Goal: Check status: Check status

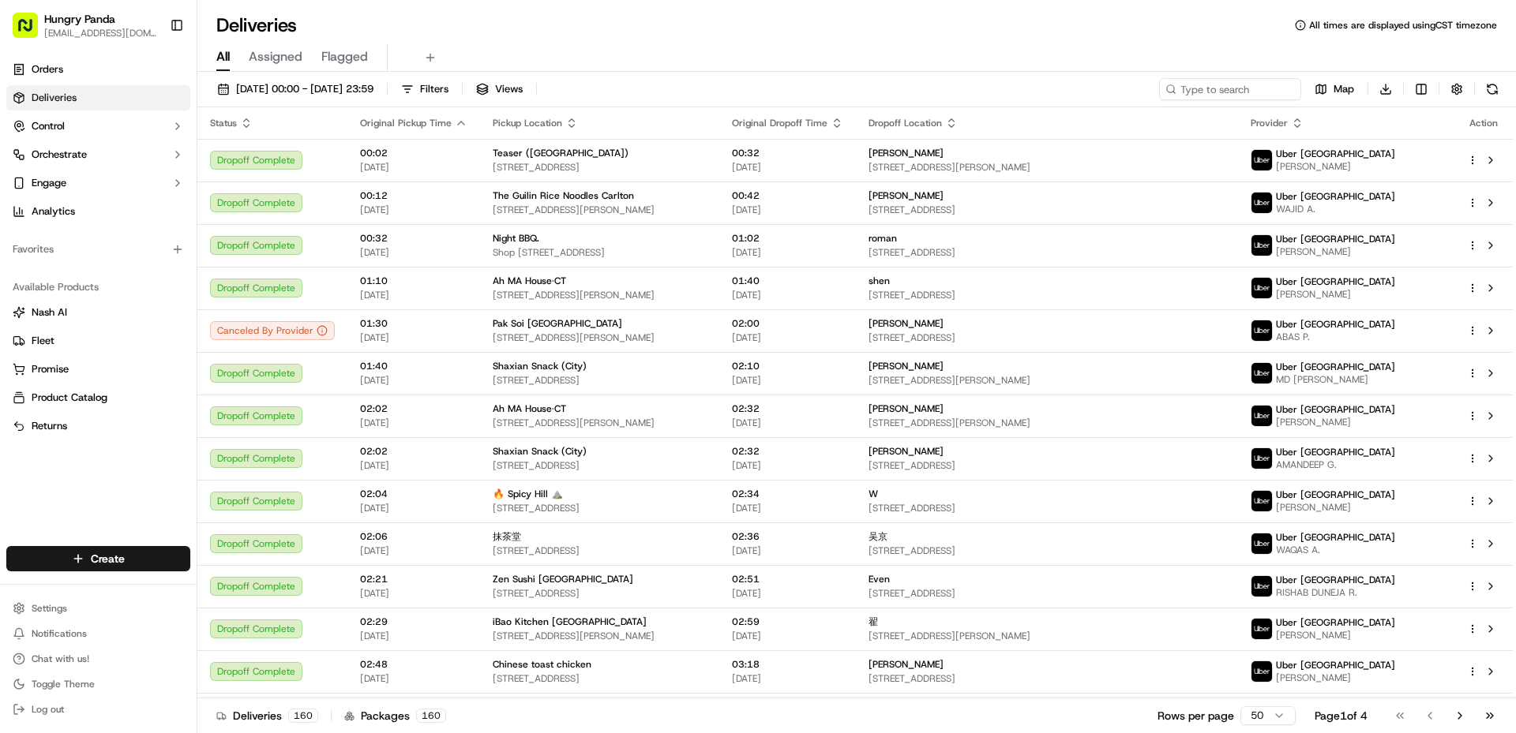
click at [1250, 77] on div "[DATE] 00:00 - [DATE] 23:59 Filters Views Map Download Status Original Pickup T…" at bounding box center [856, 404] width 1318 height 665
click at [1246, 96] on input at bounding box center [1205, 89] width 189 height 22
paste input "576207986835772303929"
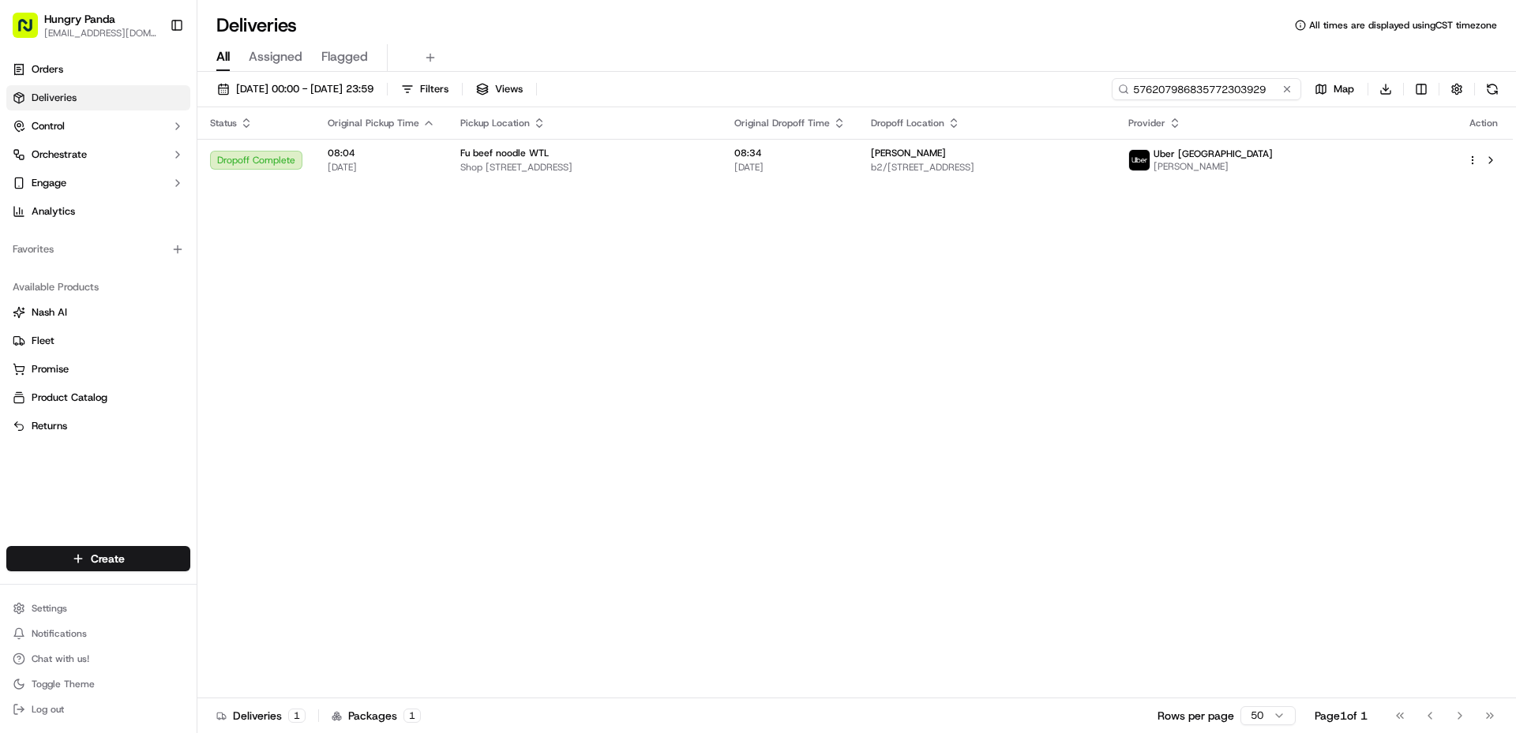
type input "576207986835772303929"
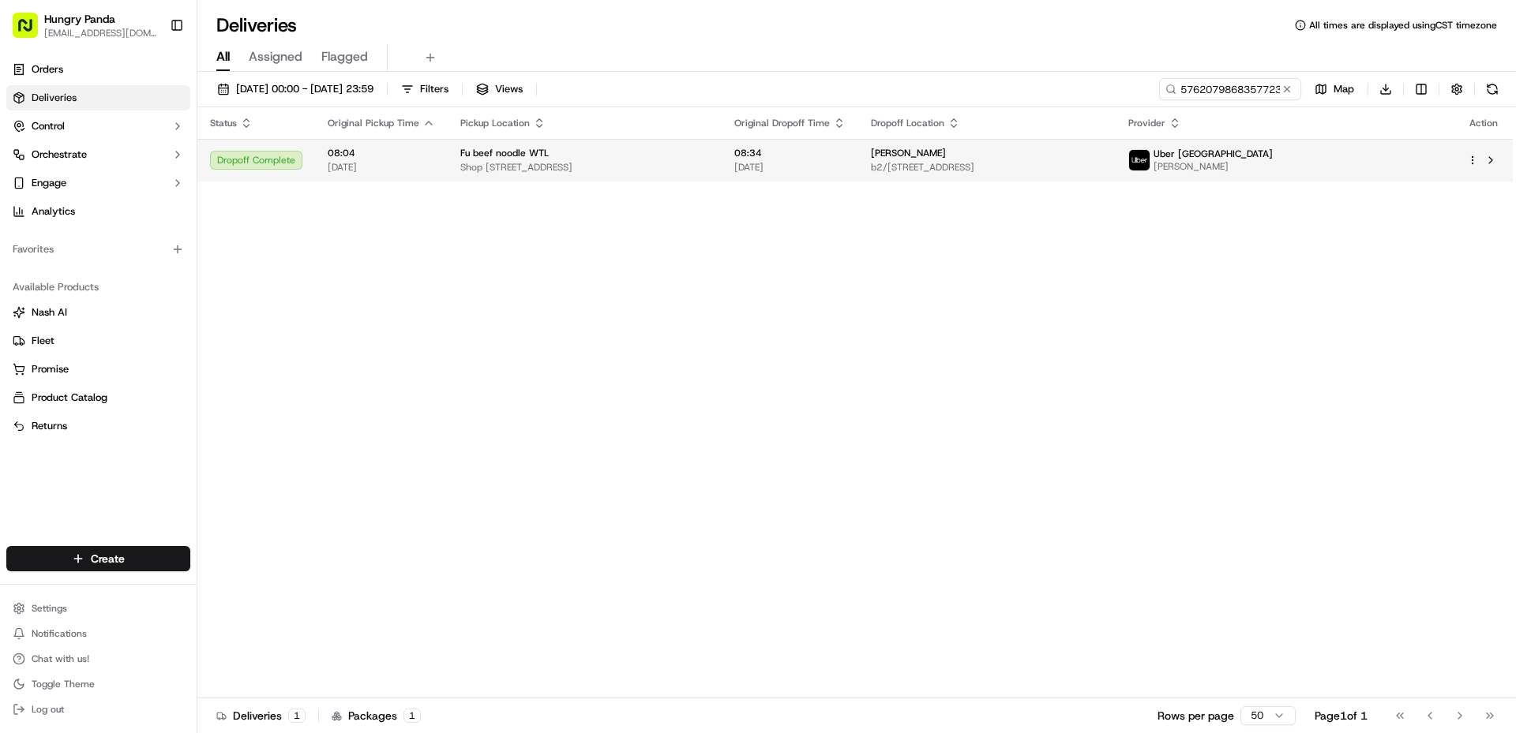
drag, startPoint x: 1363, startPoint y: 167, endPoint x: 1355, endPoint y: 165, distance: 8.1
click at [1273, 165] on span "[PERSON_NAME]" at bounding box center [1212, 166] width 119 height 13
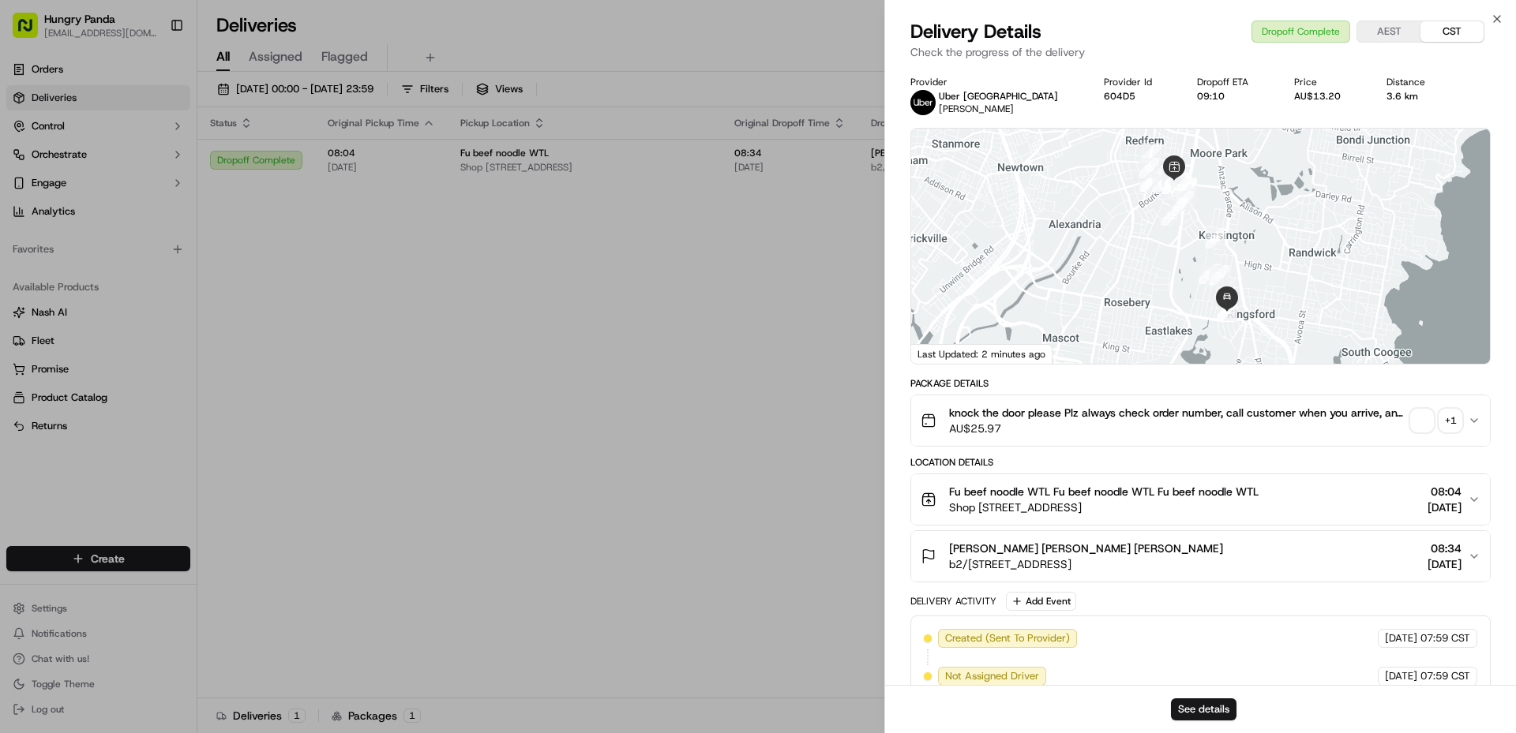
click at [1407, 421] on div "knock the door please Plz always check order number, call customer when you arr…" at bounding box center [1193, 421] width 547 height 32
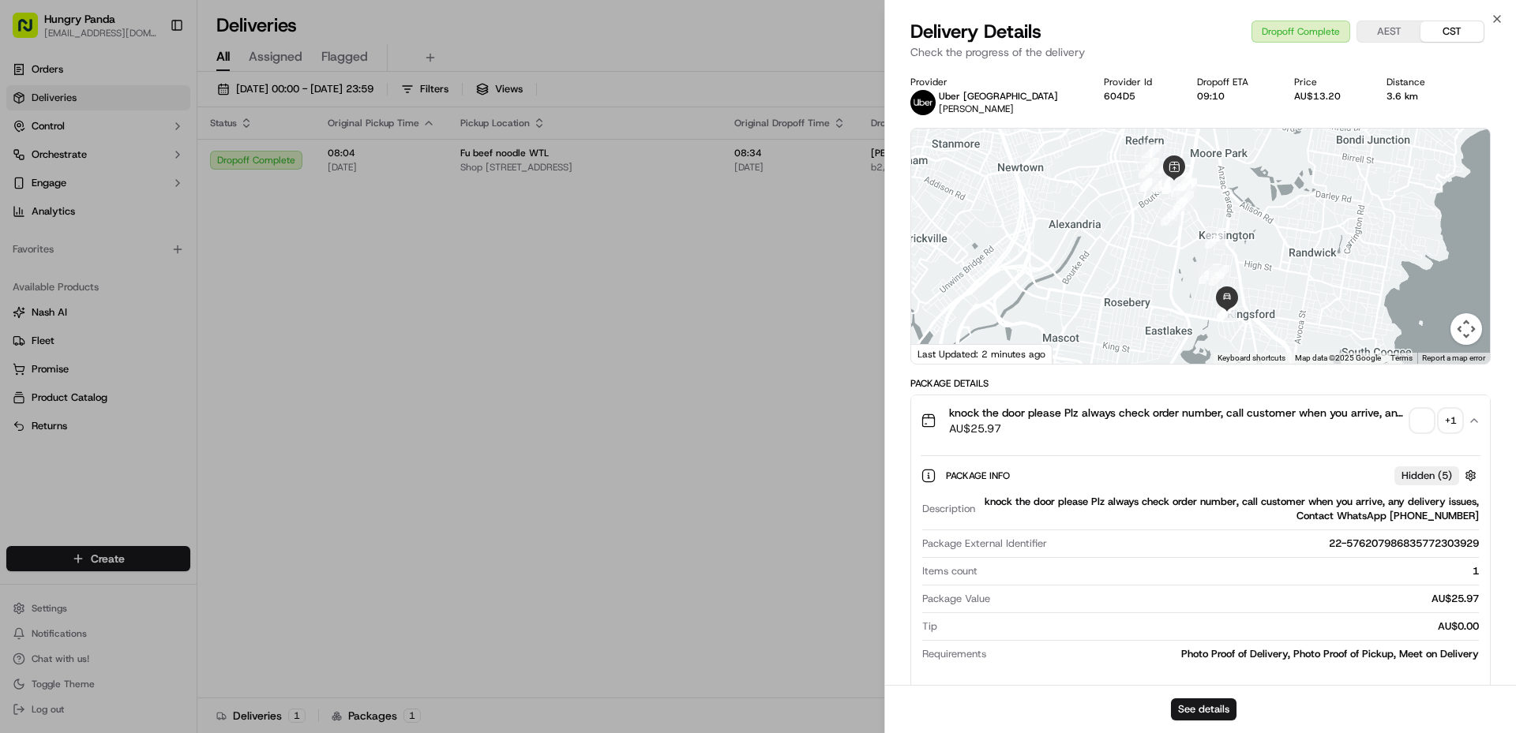
click at [1417, 420] on span "button" at bounding box center [1422, 421] width 22 height 22
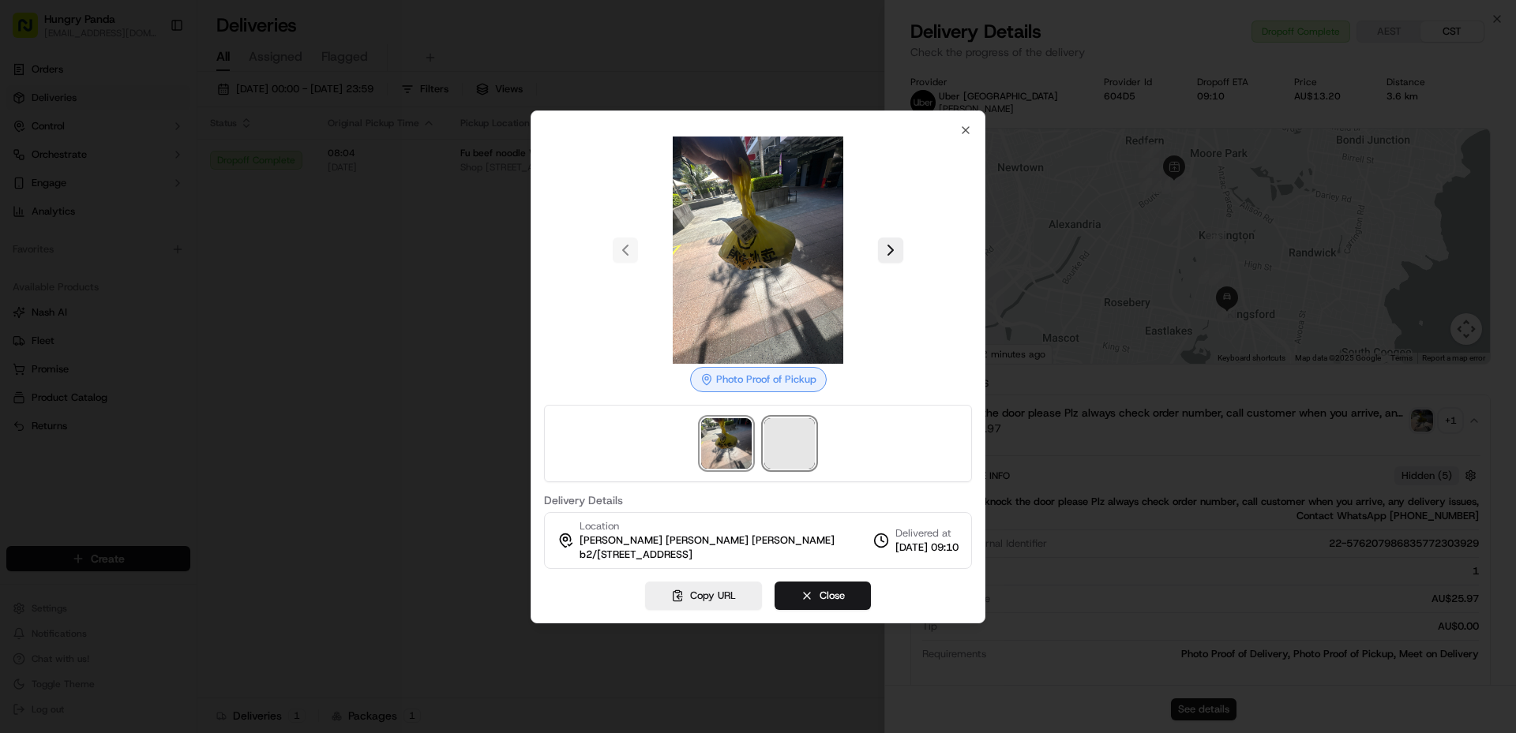
click at [784, 436] on span at bounding box center [789, 443] width 51 height 51
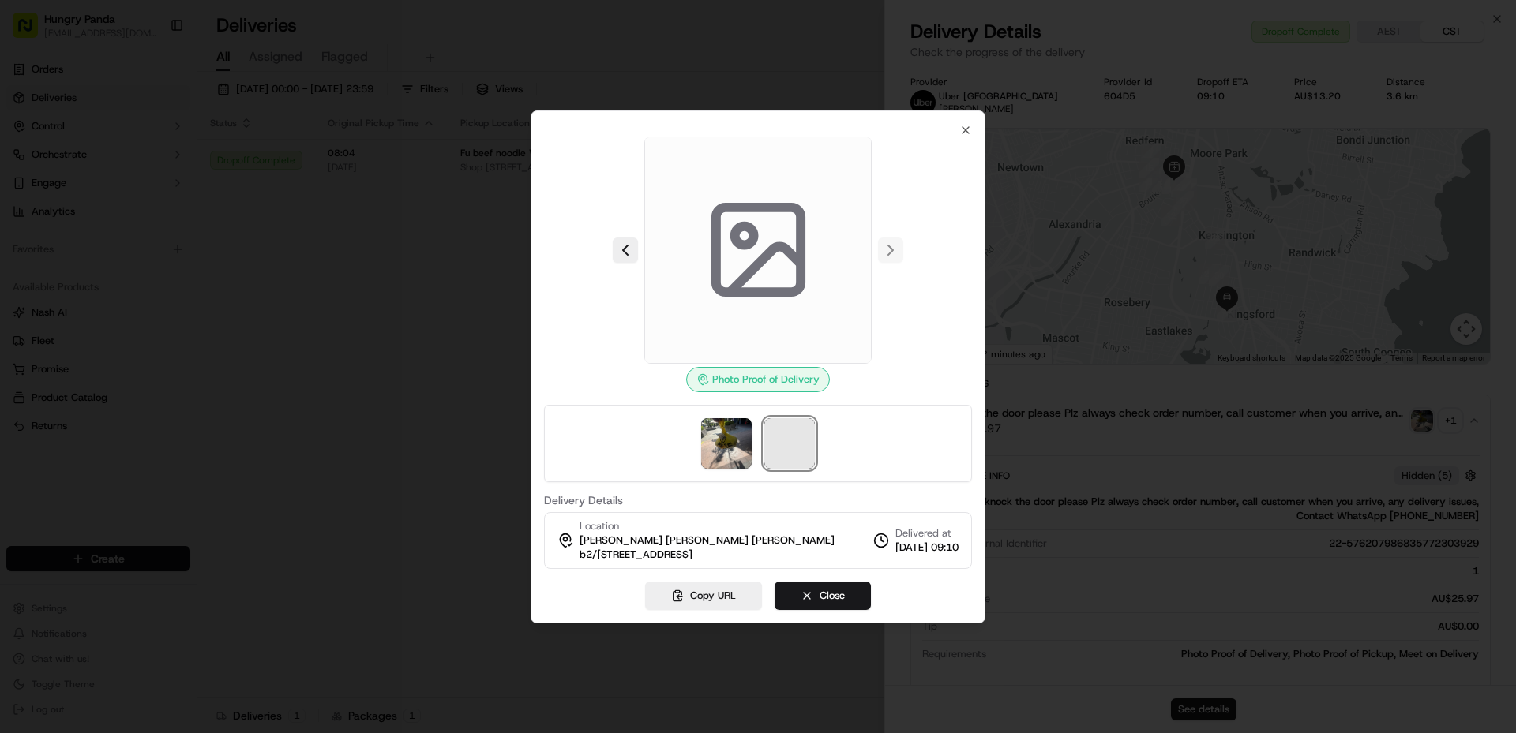
click at [784, 436] on span at bounding box center [789, 443] width 51 height 51
click at [783, 436] on span at bounding box center [789, 443] width 51 height 51
click at [730, 443] on img at bounding box center [726, 443] width 51 height 51
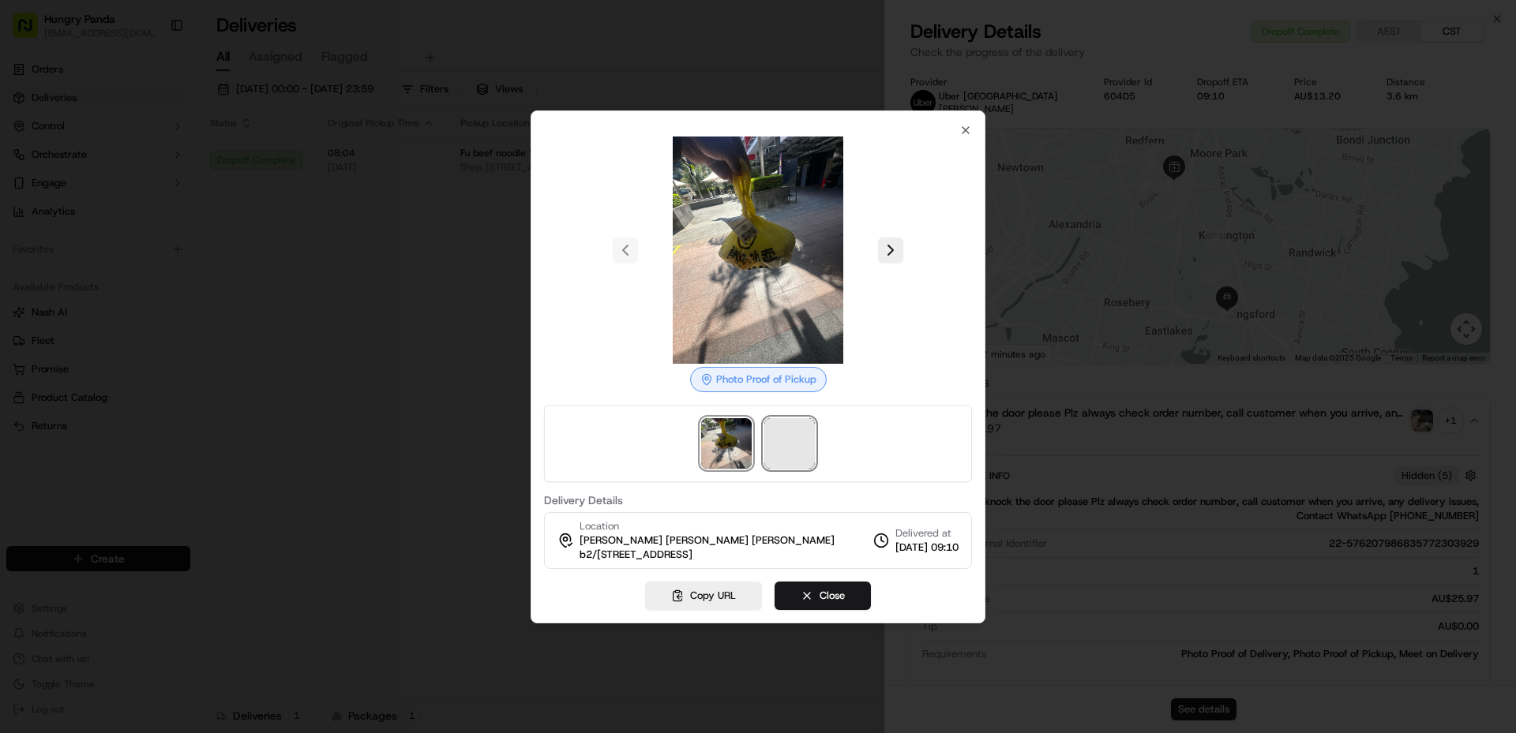
click at [787, 445] on span at bounding box center [789, 443] width 51 height 51
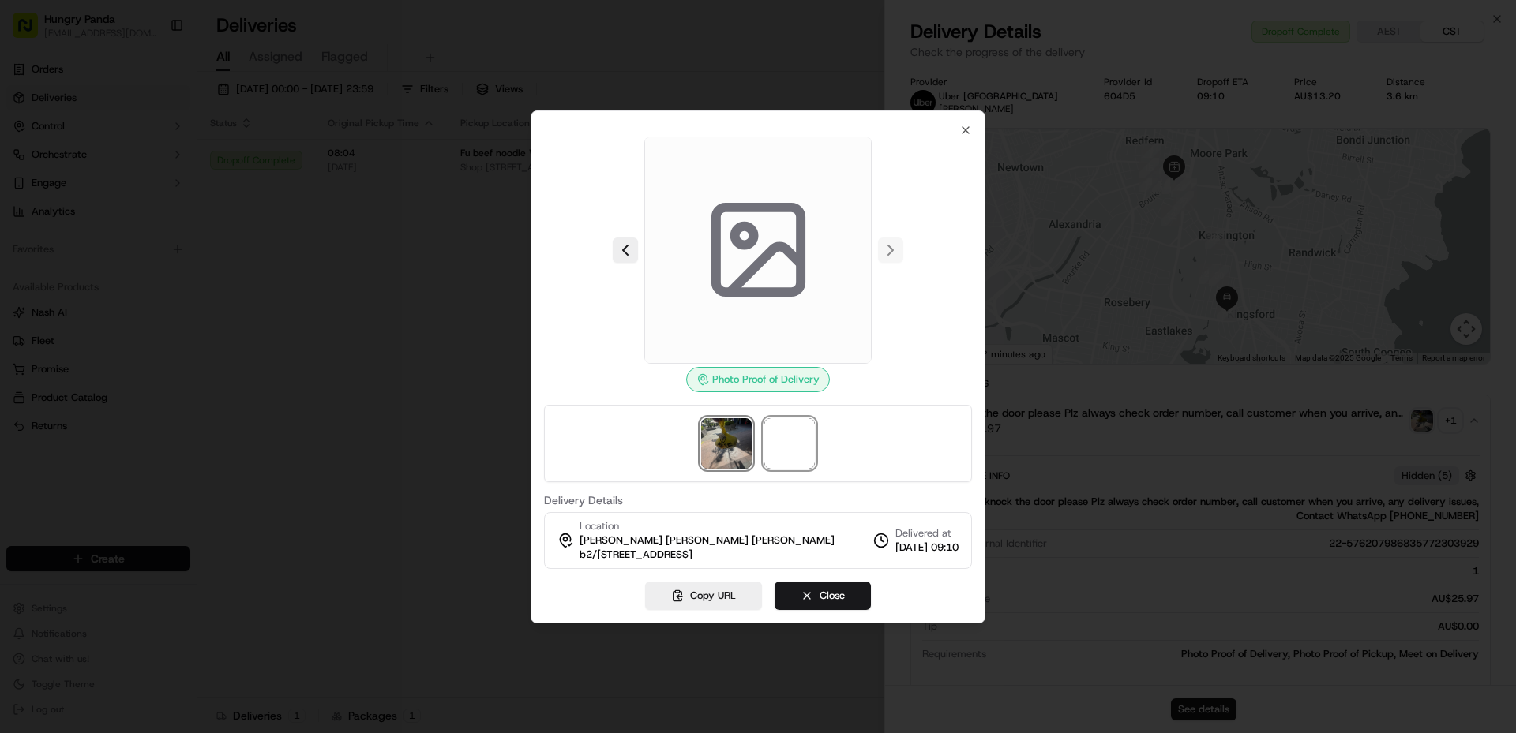
click at [748, 439] on img at bounding box center [726, 443] width 51 height 51
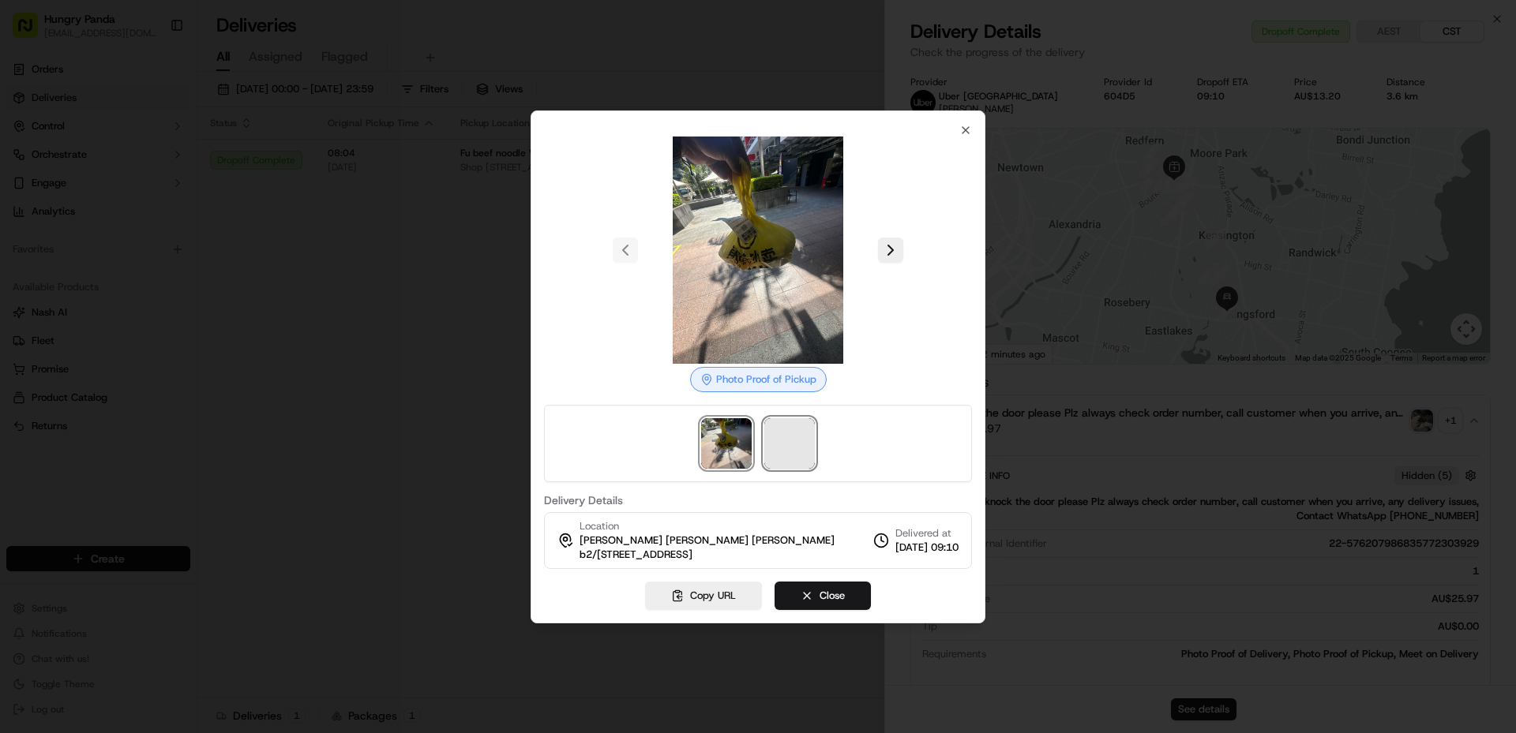
click at [789, 440] on span at bounding box center [789, 443] width 51 height 51
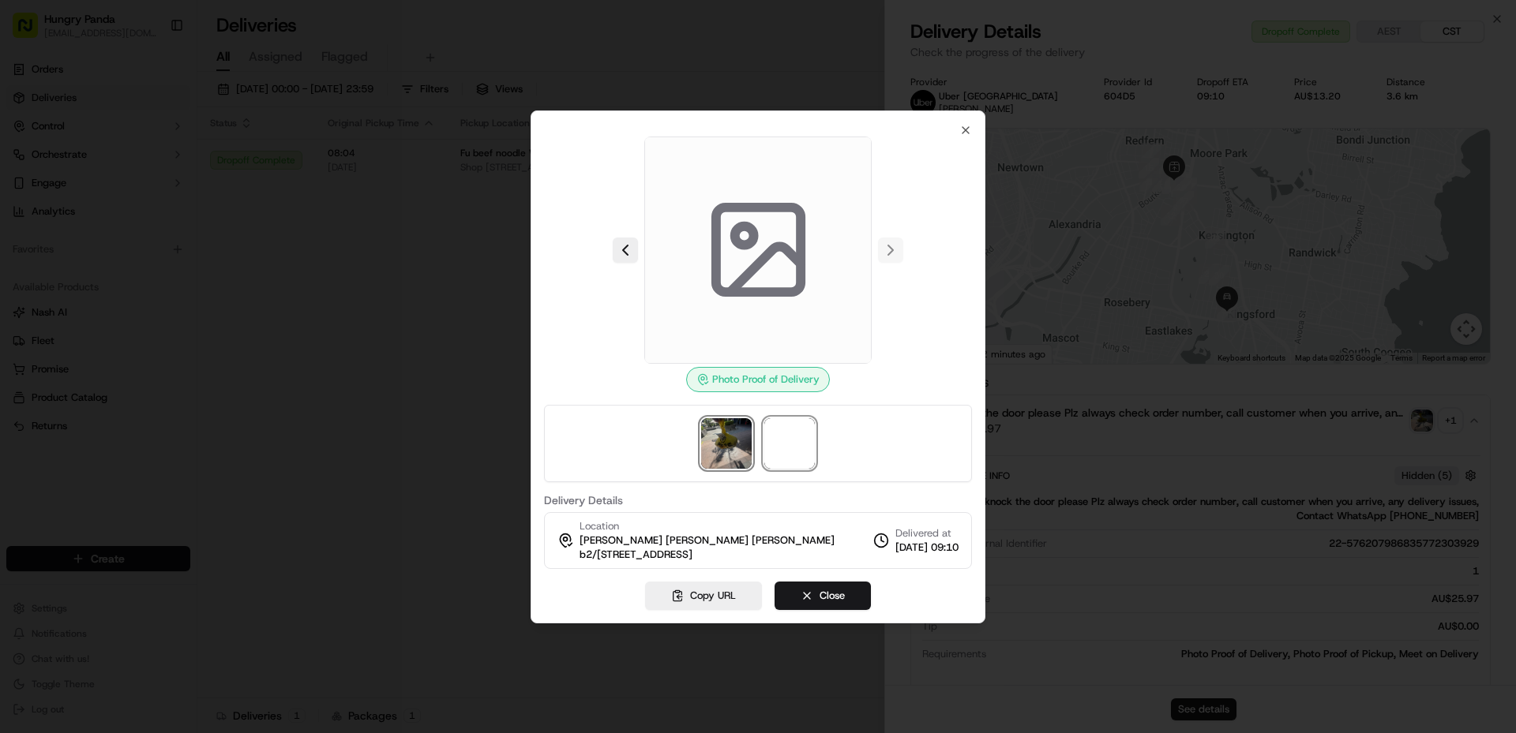
drag, startPoint x: 748, startPoint y: 440, endPoint x: 792, endPoint y: 440, distance: 43.4
click at [747, 440] on img at bounding box center [726, 443] width 51 height 51
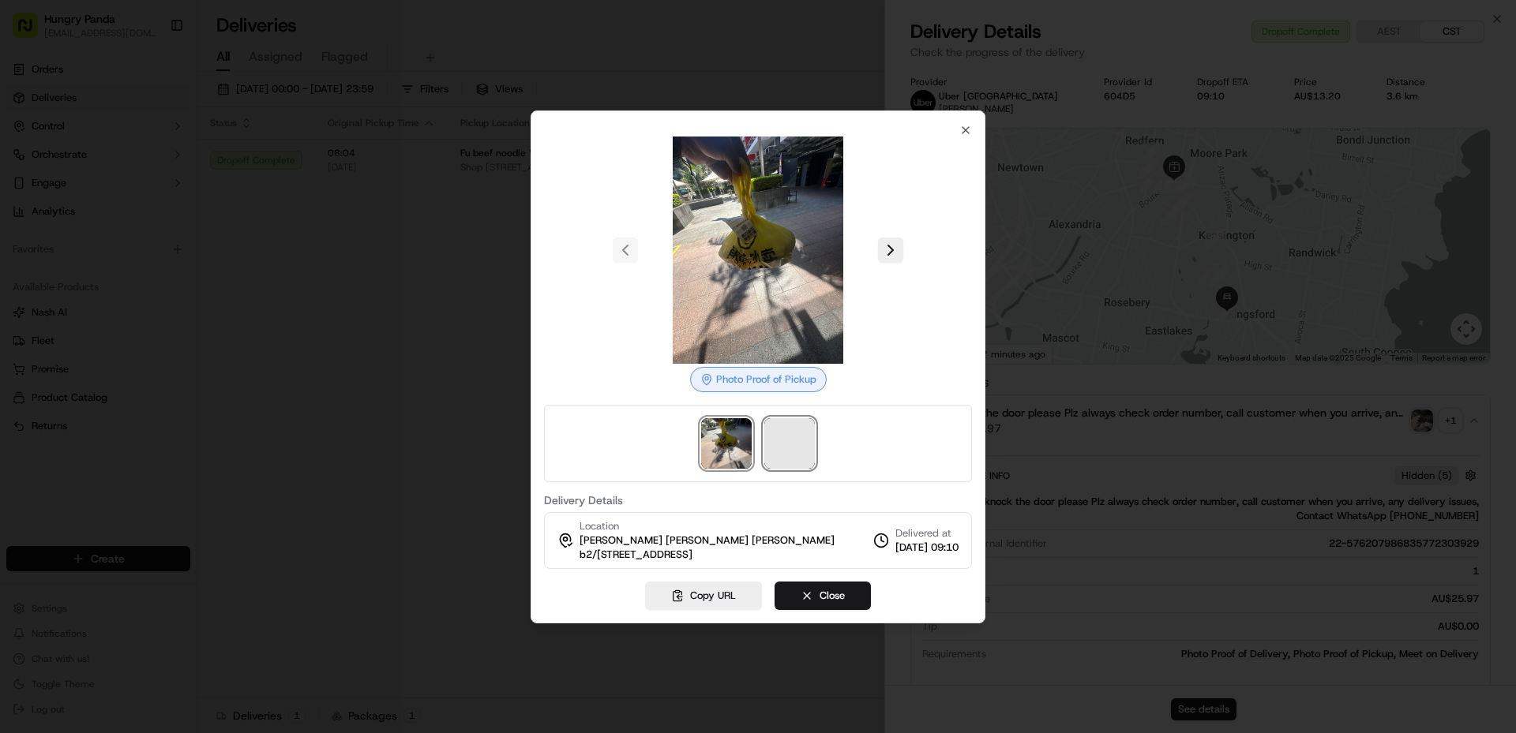
click at [792, 440] on span at bounding box center [789, 443] width 51 height 51
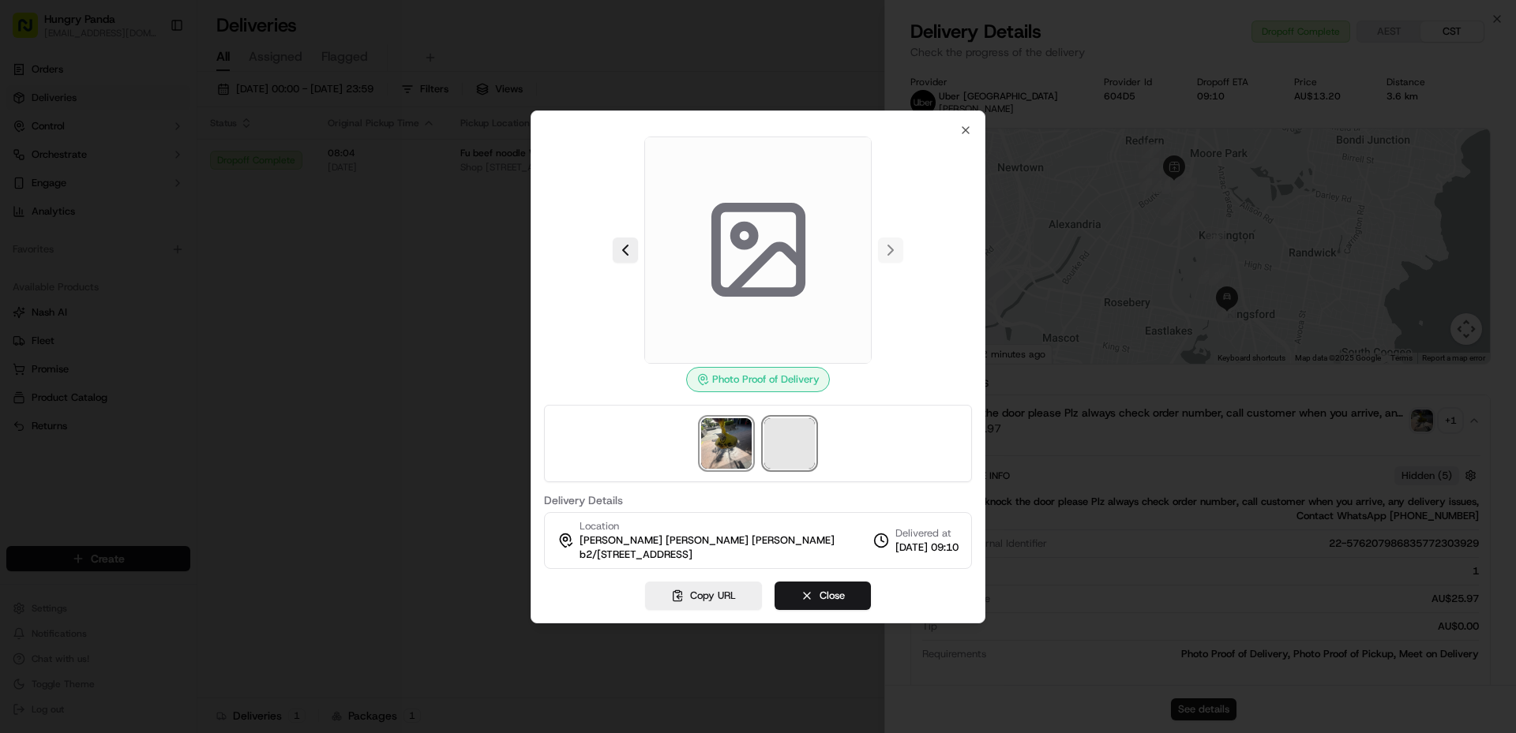
drag, startPoint x: 715, startPoint y: 438, endPoint x: 793, endPoint y: 438, distance: 77.4
click at [714, 438] on img at bounding box center [726, 443] width 51 height 51
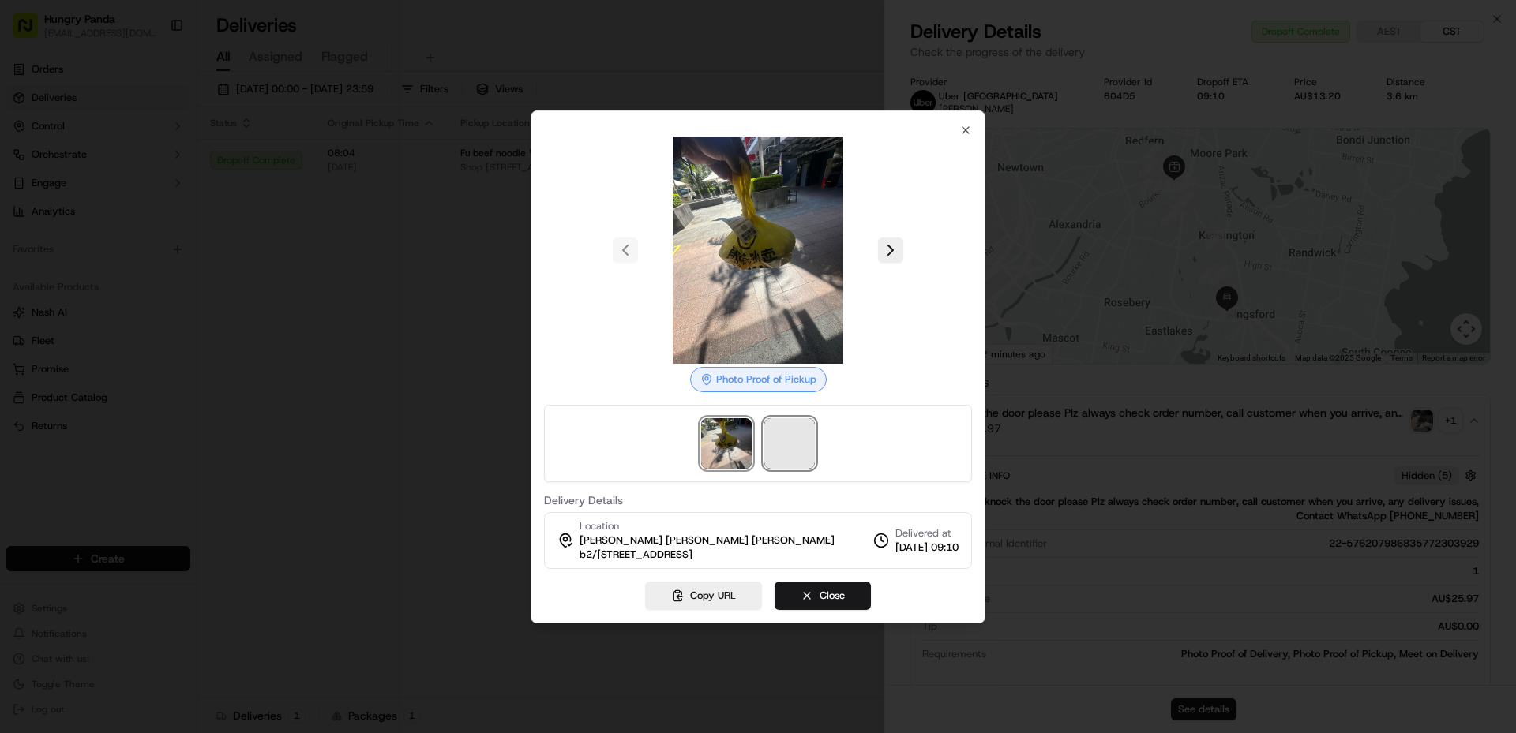
click at [793, 437] on span at bounding box center [789, 443] width 51 height 51
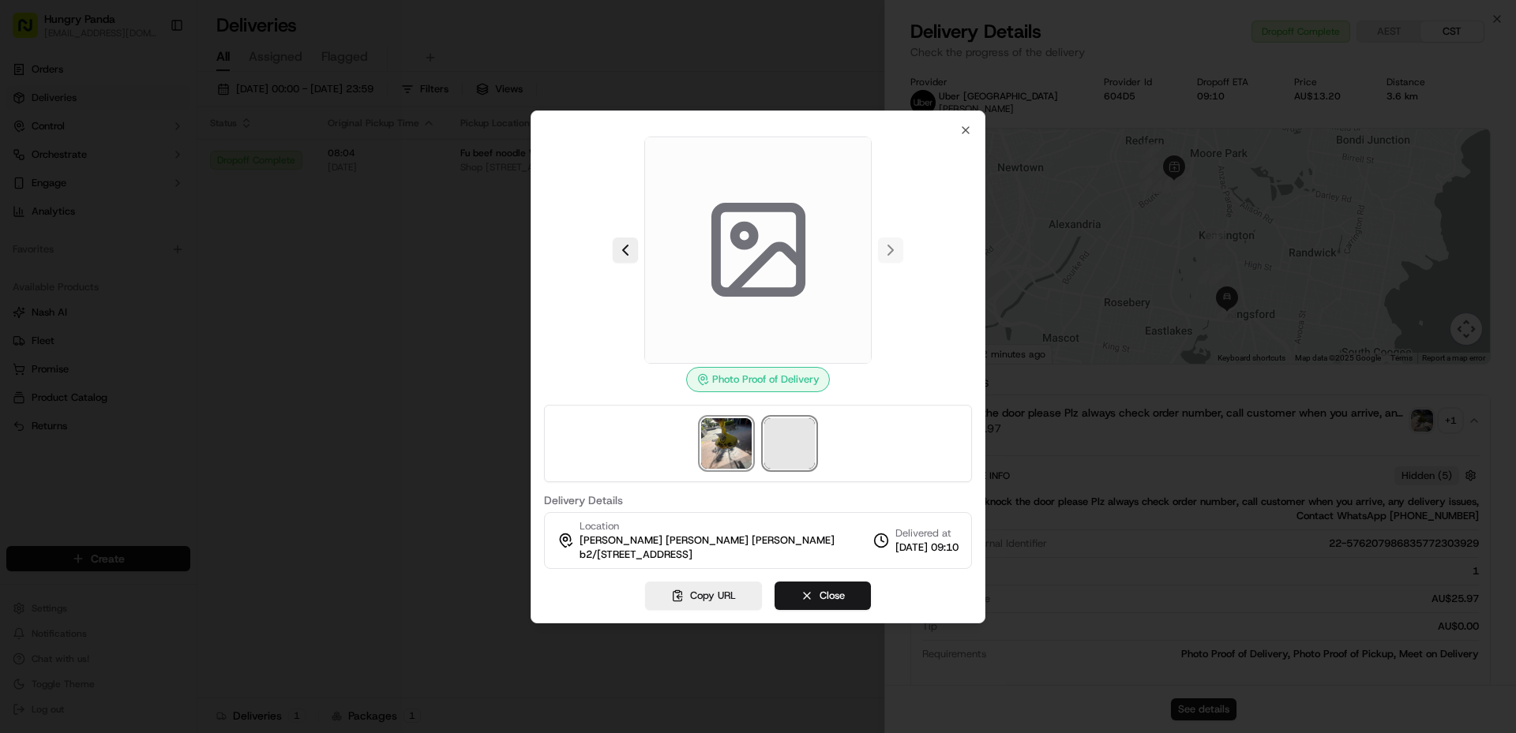
drag, startPoint x: 735, startPoint y: 437, endPoint x: 789, endPoint y: 437, distance: 53.7
click at [734, 437] on img at bounding box center [726, 443] width 51 height 51
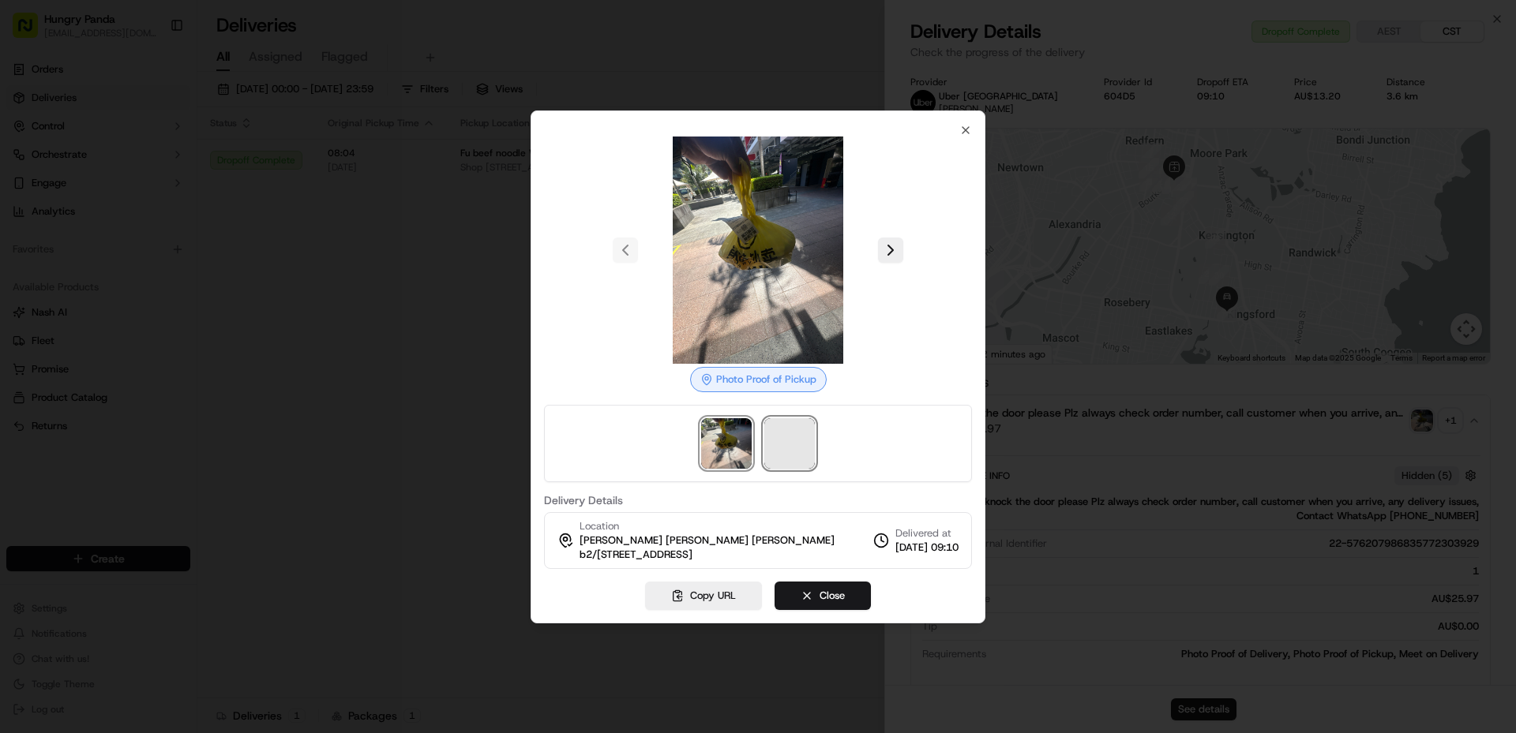
click at [789, 437] on span at bounding box center [789, 443] width 51 height 51
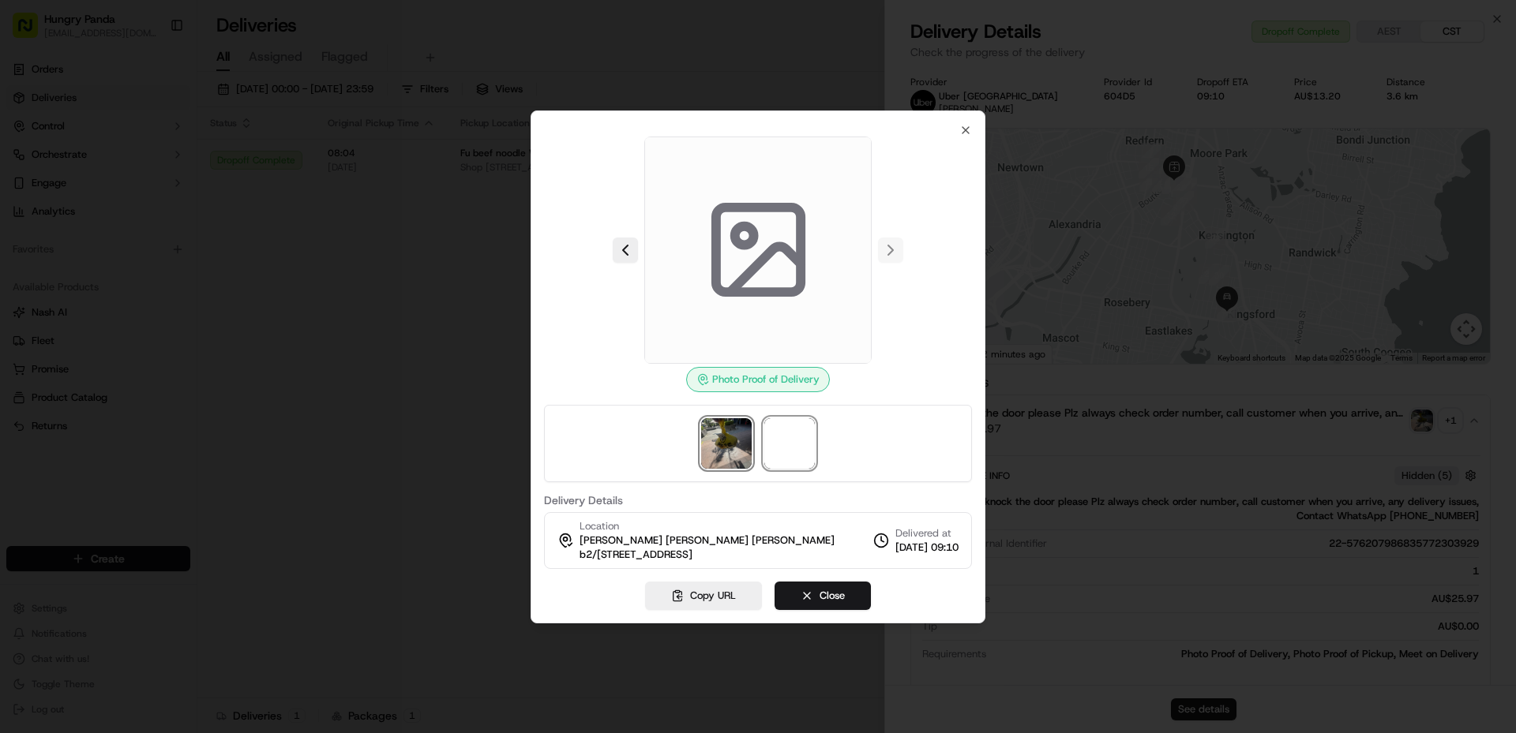
click at [713, 437] on img at bounding box center [726, 443] width 51 height 51
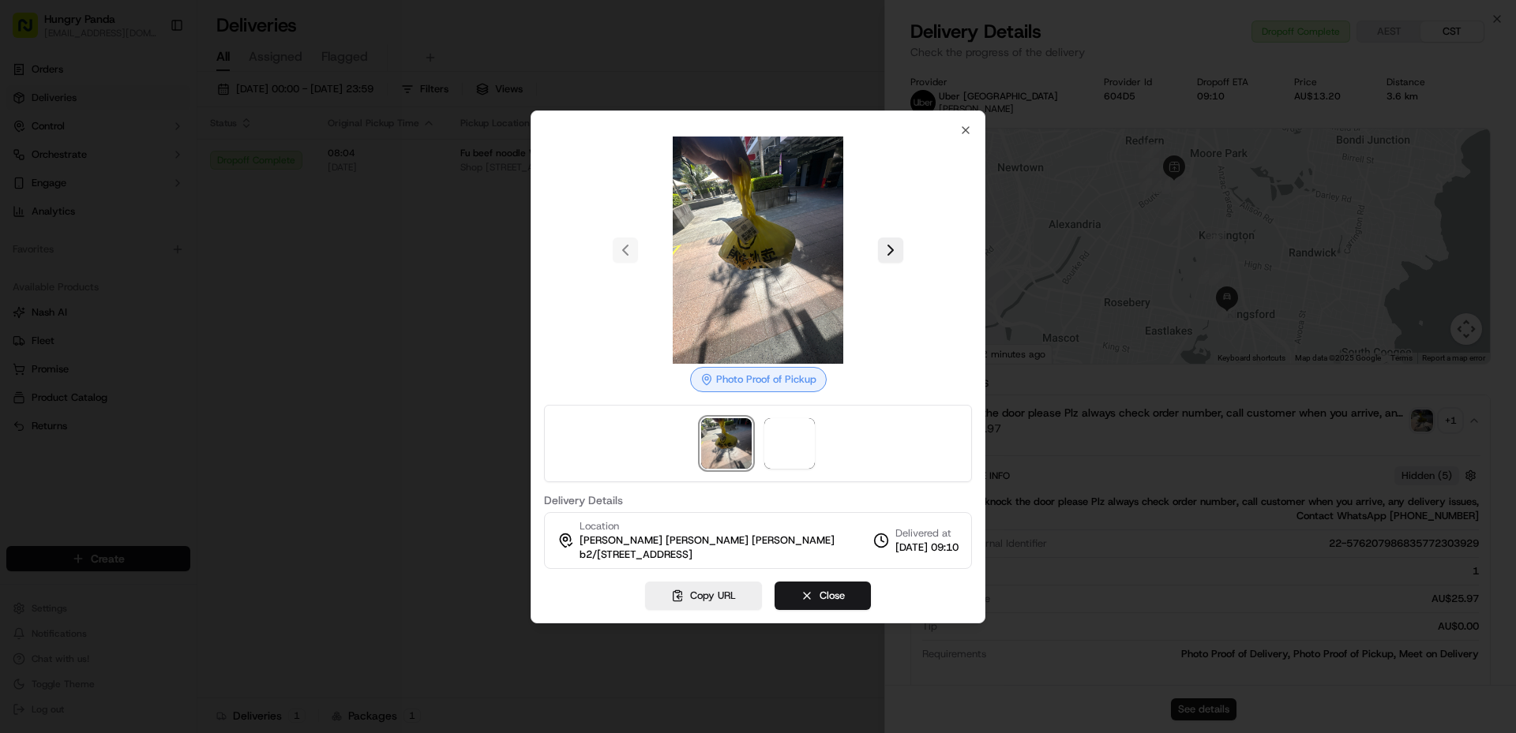
click at [757, 440] on div at bounding box center [758, 443] width 428 height 77
click at [785, 440] on span at bounding box center [789, 443] width 51 height 51
